Goal: Transaction & Acquisition: Purchase product/service

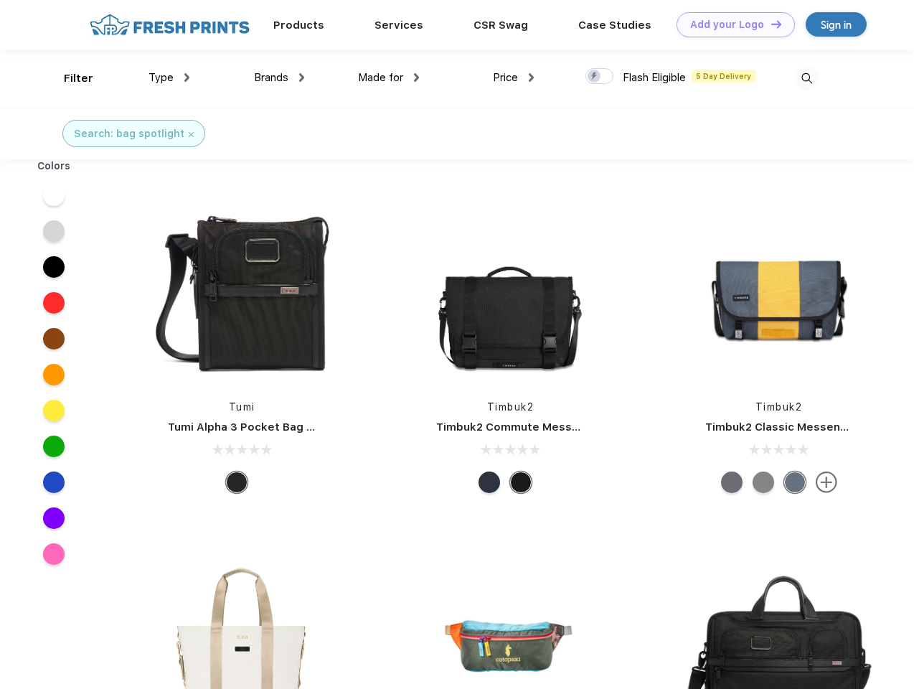
click at [730, 24] on link "Add your Logo Design Tool" at bounding box center [735, 24] width 118 height 25
click at [0, 0] on div "Design Tool" at bounding box center [0, 0] width 0 height 0
click at [770, 24] on link "Add your Logo Design Tool" at bounding box center [735, 24] width 118 height 25
click at [69, 78] on div "Filter" at bounding box center [78, 78] width 29 height 16
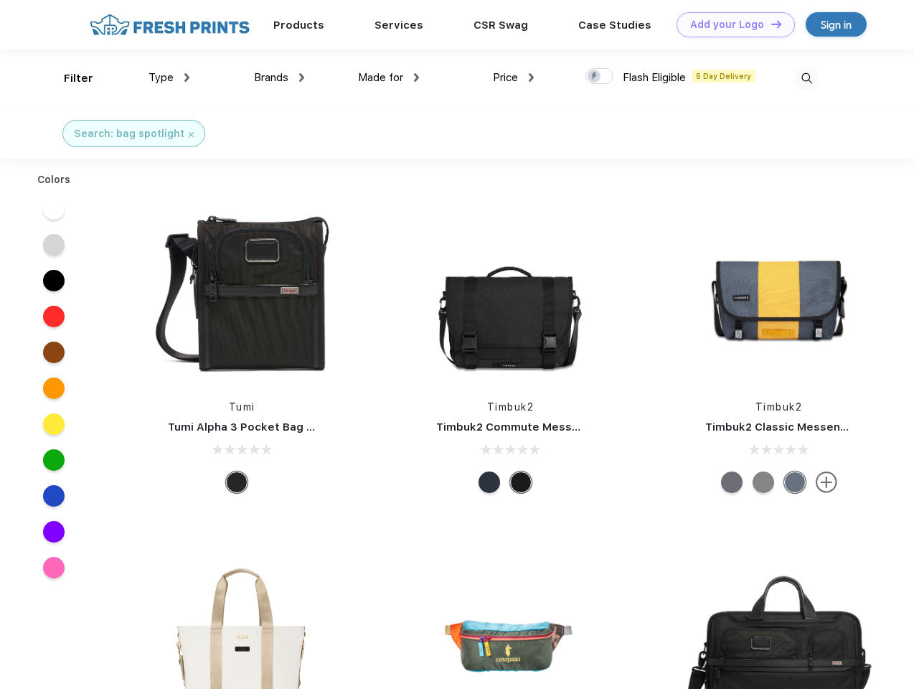
click at [169, 77] on span "Type" at bounding box center [160, 77] width 25 height 13
click at [279, 77] on span "Brands" at bounding box center [271, 77] width 34 height 13
click at [389, 77] on span "Made for" at bounding box center [380, 77] width 45 height 13
click at [514, 77] on span "Price" at bounding box center [505, 77] width 25 height 13
click at [600, 77] on div at bounding box center [599, 76] width 28 height 16
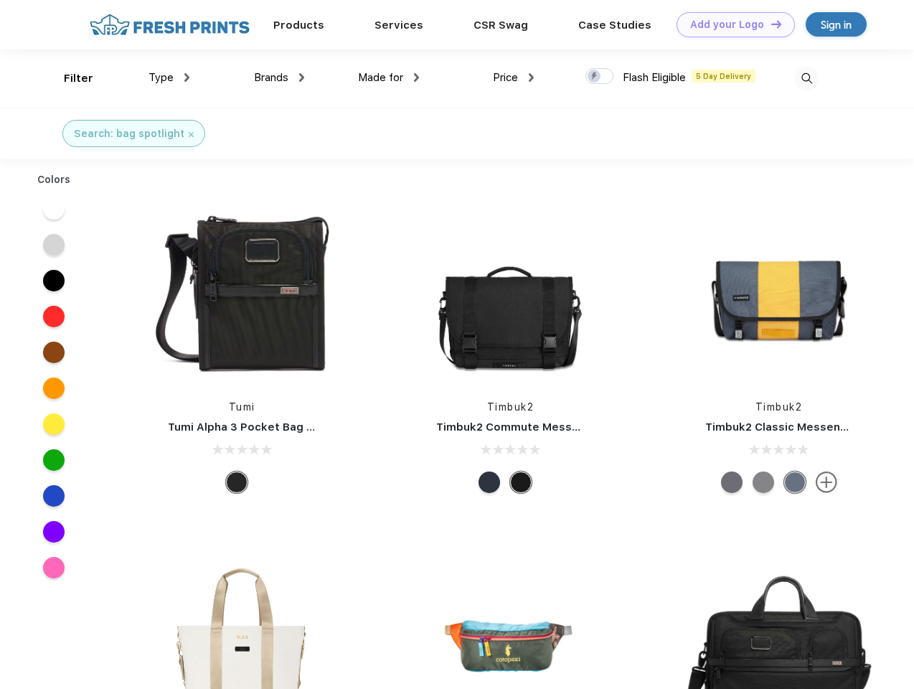
click at [595, 77] on input "checkbox" at bounding box center [589, 71] width 9 height 9
click at [806, 78] on img at bounding box center [807, 79] width 24 height 24
